Goal: Check status: Check status

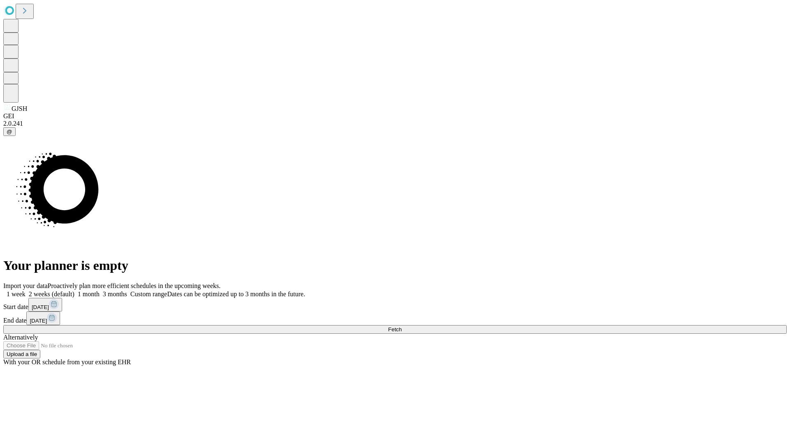
click at [402, 326] on span "Fetch" at bounding box center [395, 329] width 14 height 6
